Goal: Transaction & Acquisition: Book appointment/travel/reservation

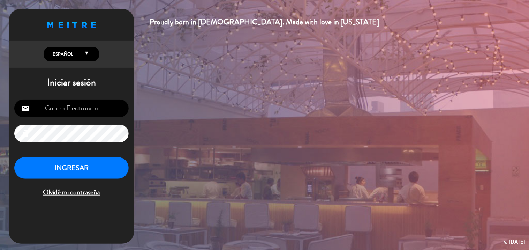
type input "[EMAIL_ADDRESS][DOMAIN_NAME]"
click at [99, 166] on button "INGRESAR" at bounding box center [71, 168] width 114 height 22
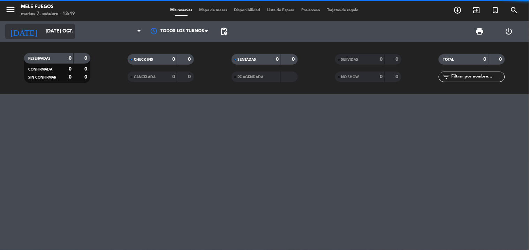
click at [64, 28] on input "[DATE] oct." at bounding box center [75, 31] width 66 height 13
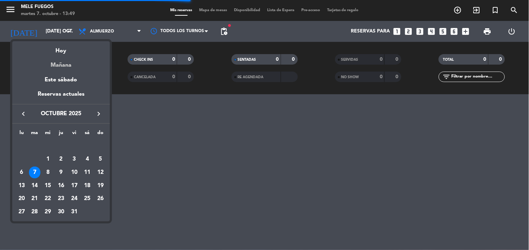
click at [66, 68] on div "Mañana" at bounding box center [61, 62] width 98 height 14
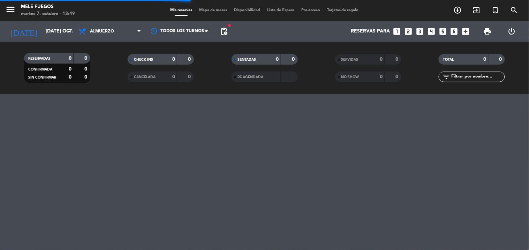
type input "mié. [DATE]"
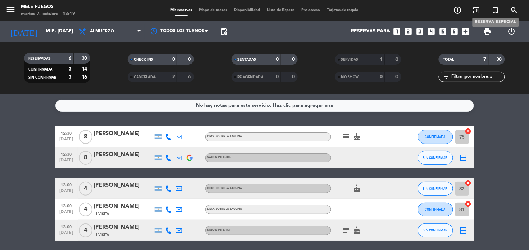
click at [496, 10] on icon "turned_in_not" at bounding box center [496, 10] width 8 height 8
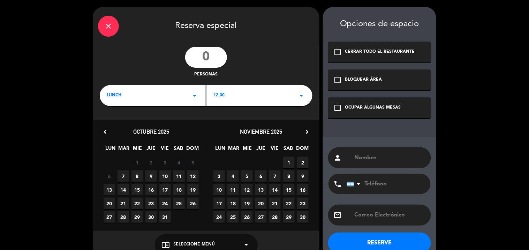
click at [207, 54] on input "number" at bounding box center [206, 57] width 42 height 21
click at [179, 97] on div "LUNCH arrow_drop_down" at bounding box center [153, 95] width 106 height 21
click at [253, 92] on div "12:00 arrow_drop_down" at bounding box center [260, 95] width 106 height 21
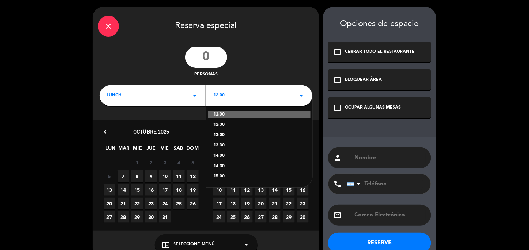
click at [222, 144] on div "13:30" at bounding box center [260, 145] width 92 height 7
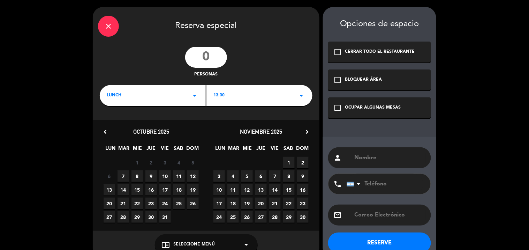
click at [136, 173] on span "8" at bounding box center [138, 176] width 12 height 12
click at [340, 106] on icon "check_box_outline_blank" at bounding box center [338, 108] width 8 height 8
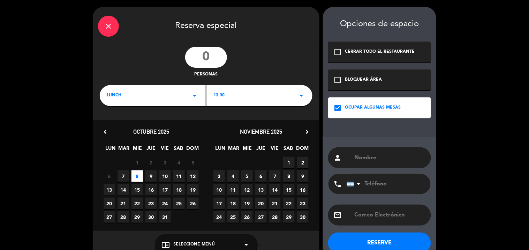
click at [365, 160] on input "text" at bounding box center [390, 158] width 72 height 10
drag, startPoint x: 392, startPoint y: 157, endPoint x: 375, endPoint y: 156, distance: 17.8
click at [375, 156] on input "[PERSON_NAME]" at bounding box center [390, 158] width 72 height 10
type input "ayelen"
click at [245, 238] on div "chrome_reader_mode Seleccione Menú arrow_drop_down" at bounding box center [206, 244] width 103 height 21
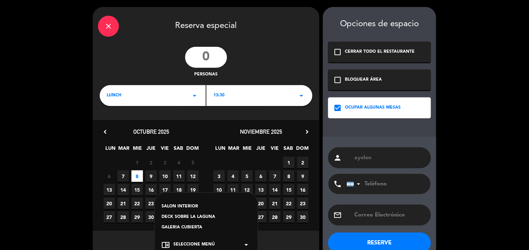
click at [205, 214] on div "DECK SOBRE LA LAGUNA" at bounding box center [206, 217] width 89 height 7
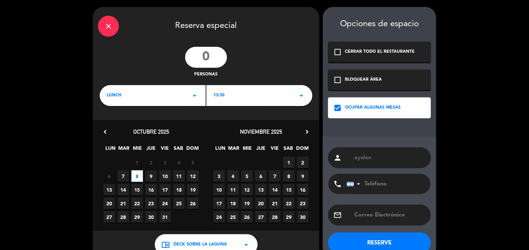
click at [395, 241] on button "RESERVE" at bounding box center [379, 242] width 103 height 21
click at [205, 55] on input "number" at bounding box center [206, 57] width 42 height 21
type input "5"
drag, startPoint x: 377, startPoint y: 157, endPoint x: 345, endPoint y: 159, distance: 31.4
click at [345, 159] on div "person ayelen" at bounding box center [379, 157] width 103 height 21
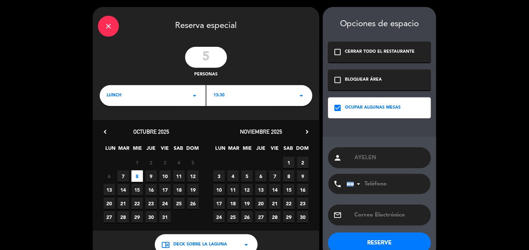
type input "AYELEN"
click at [390, 241] on button "RESERVE" at bounding box center [379, 242] width 103 height 21
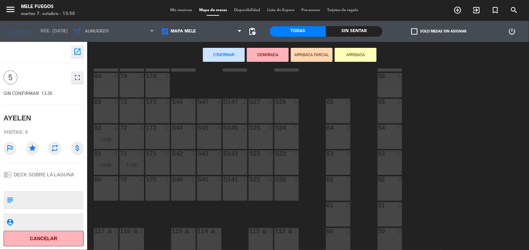
scroll to position [87, 0]
click at [109, 238] on div "117 lock 5" at bounding box center [106, 238] width 24 height 24
